Goal: Navigation & Orientation: Go to known website

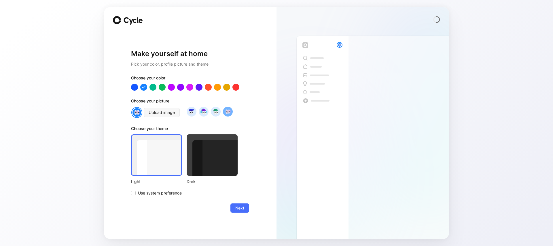
click at [286, 89] on div at bounding box center [363, 131] width 173 height 216
